Goal: Task Accomplishment & Management: Manage account settings

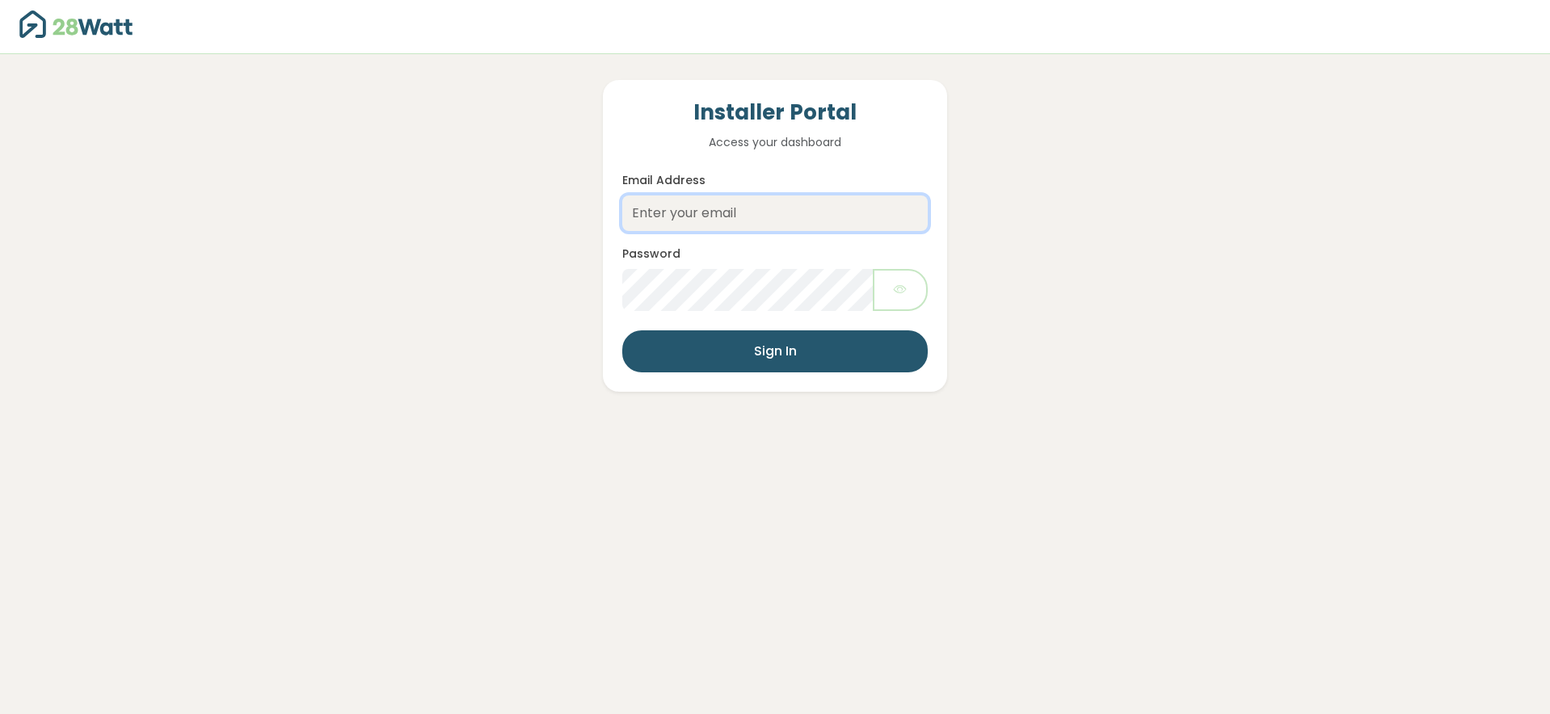
click at [659, 209] on input "Email Address" at bounding box center [774, 214] width 305 height 36
type input "[EMAIL_ADDRESS][DOMAIN_NAME]"
drag, startPoint x: 718, startPoint y: 343, endPoint x: 651, endPoint y: 355, distance: 68.0
click at [719, 343] on button "Sign In" at bounding box center [774, 351] width 305 height 42
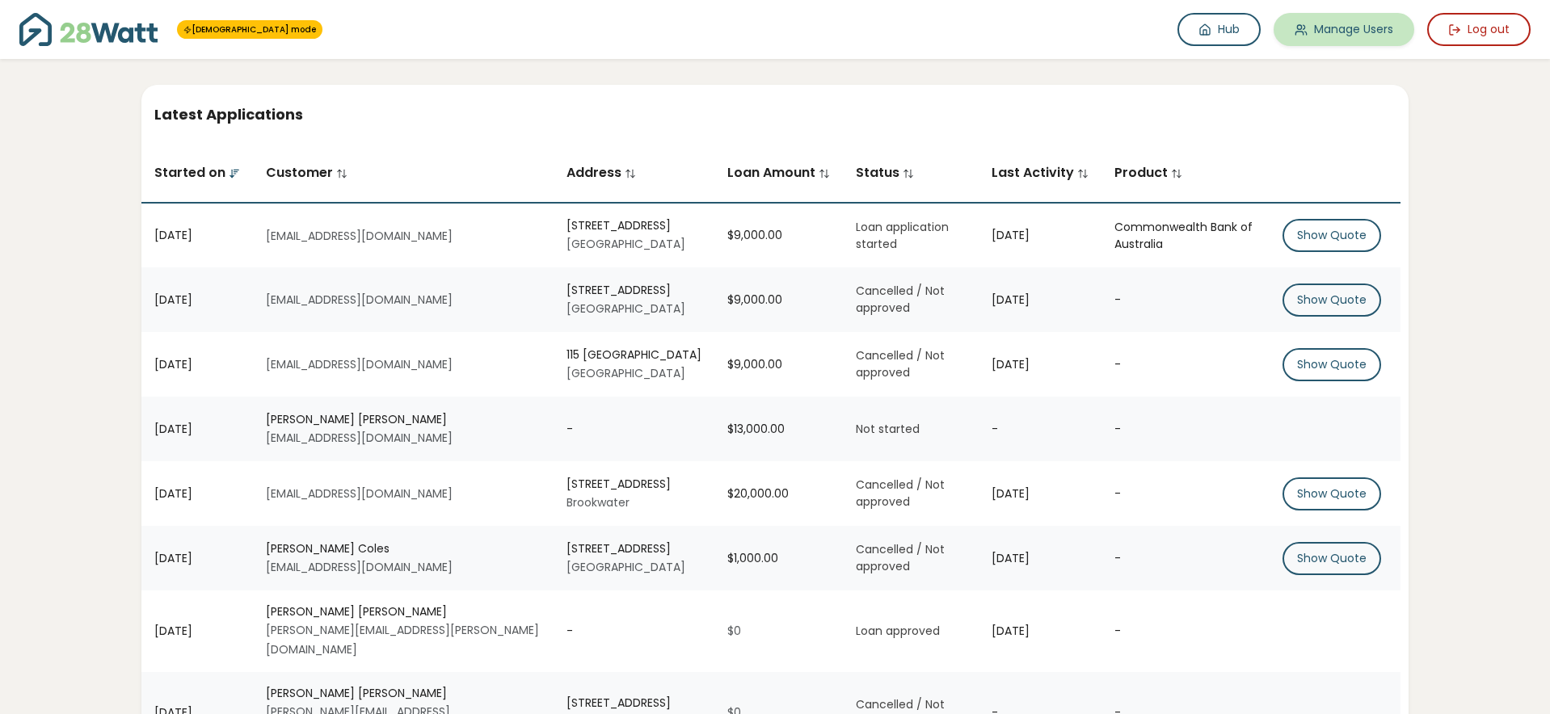
click at [1312, 30] on link "Manage Users" at bounding box center [1343, 29] width 141 height 33
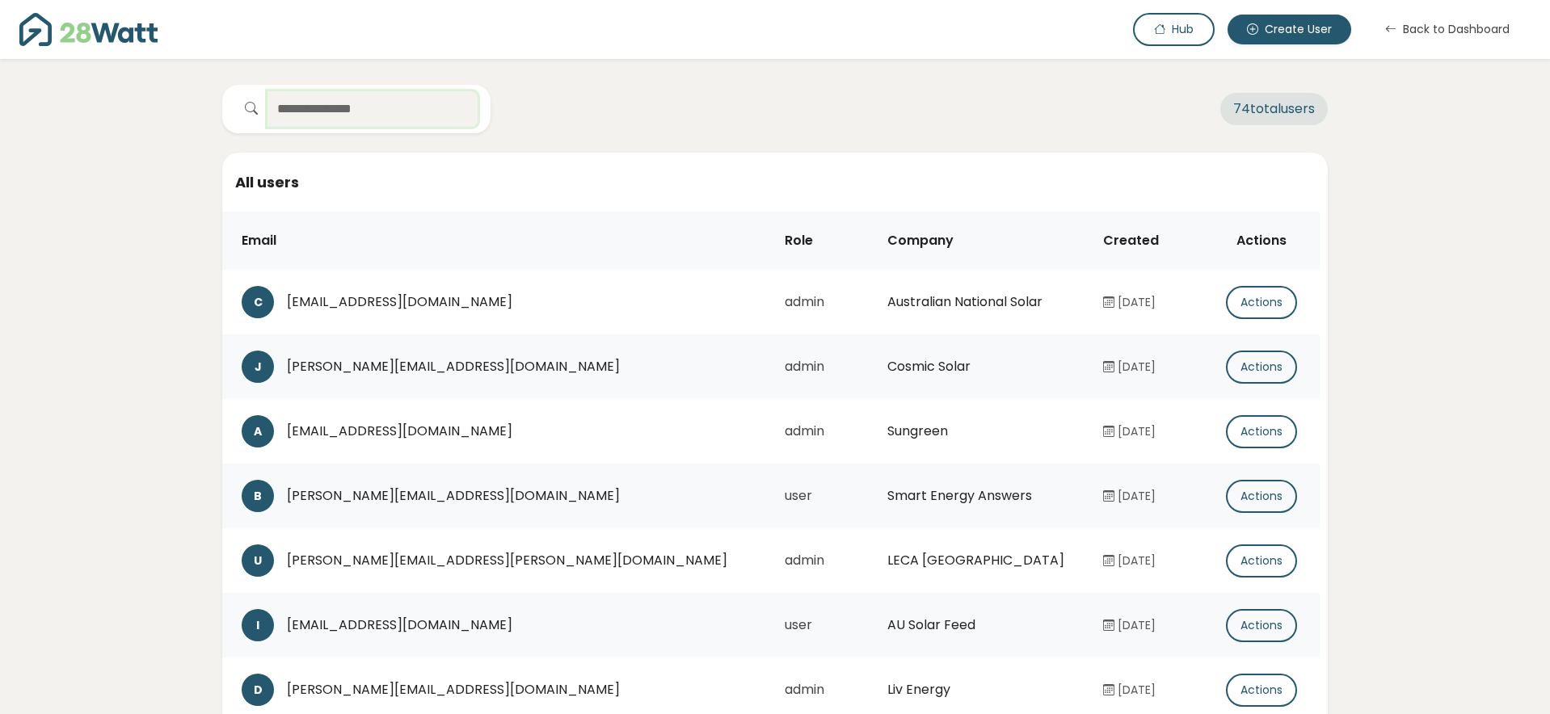
click at [418, 115] on input "text" at bounding box center [372, 109] width 210 height 36
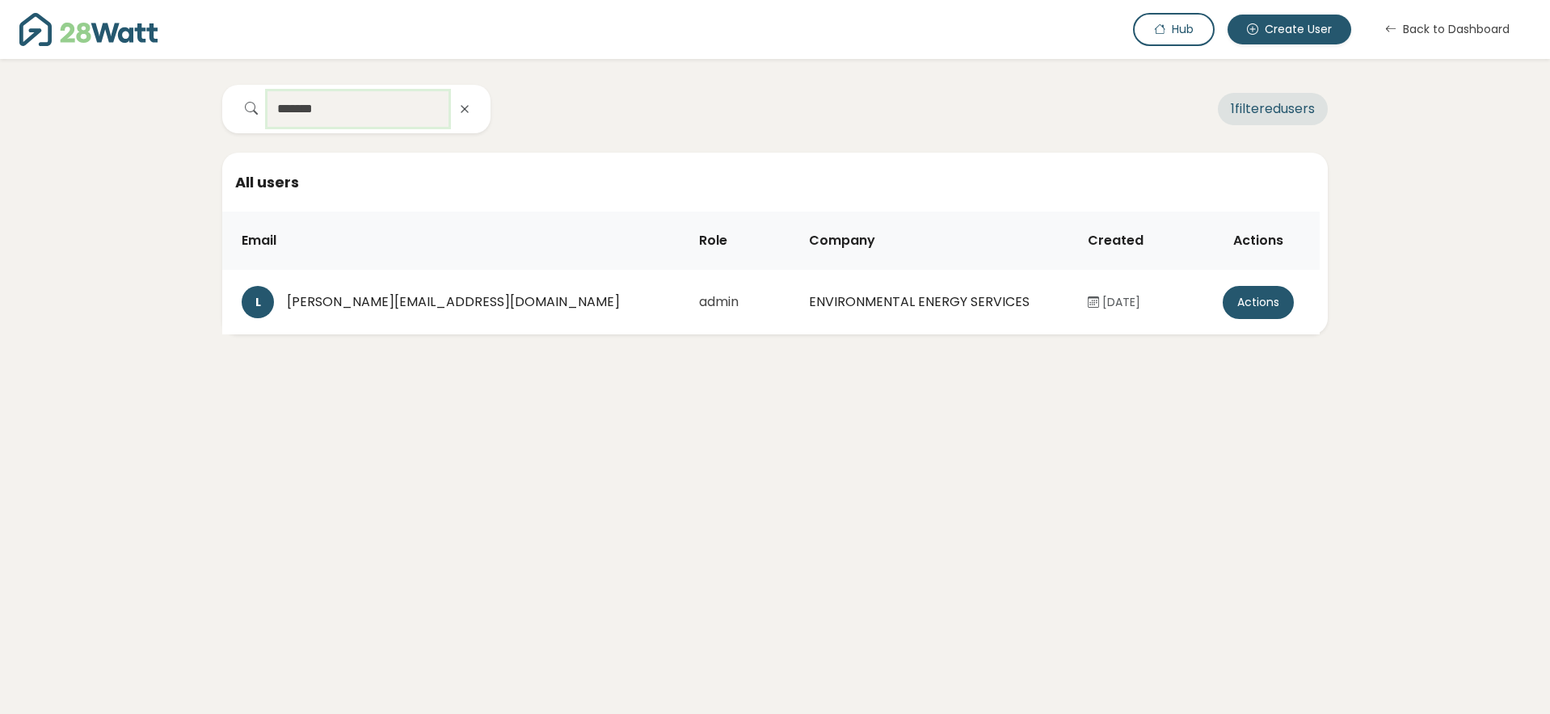
type input "*******"
click at [1241, 301] on button "Actions" at bounding box center [1257, 302] width 71 height 33
click at [1232, 326] on button "Create password link" at bounding box center [1229, 335] width 180 height 32
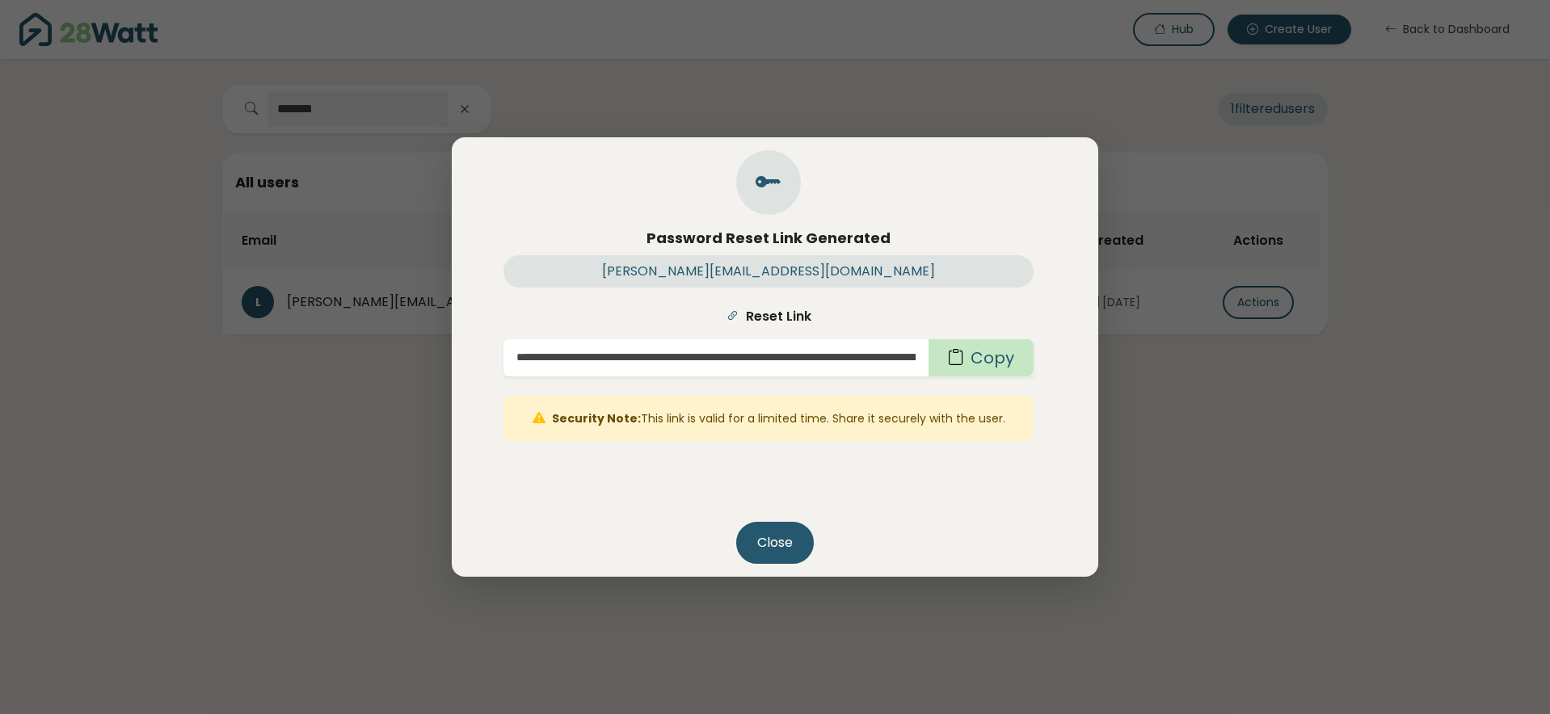
click at [974, 362] on button "Copy" at bounding box center [980, 357] width 105 height 37
